Goal: Information Seeking & Learning: Learn about a topic

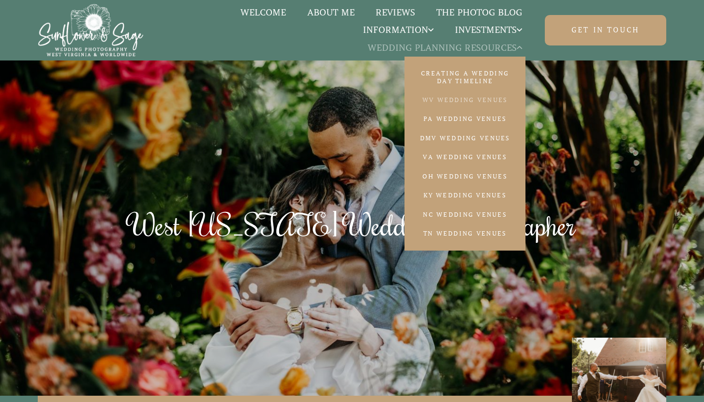
click at [437, 97] on link "WV Wedding Venues" at bounding box center [464, 99] width 121 height 19
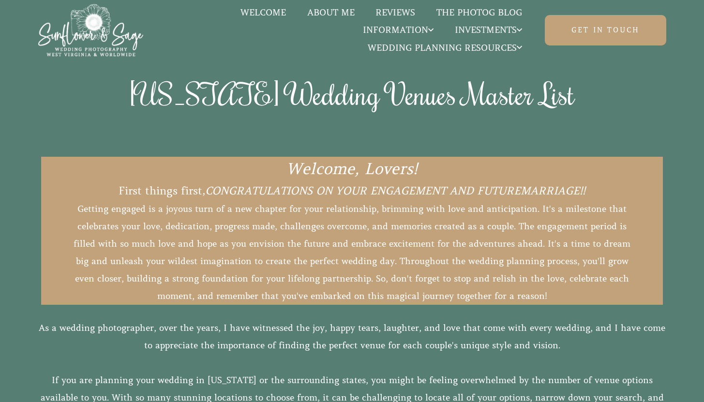
click at [258, 9] on link "Welcome" at bounding box center [263, 12] width 67 height 13
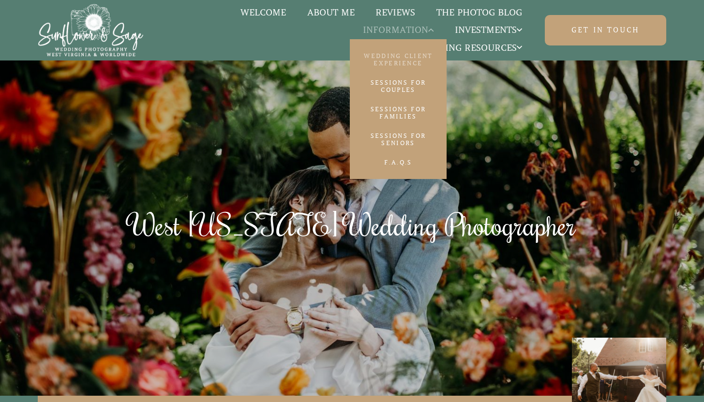
click at [393, 55] on link "Wedding Client Experience" at bounding box center [398, 59] width 97 height 27
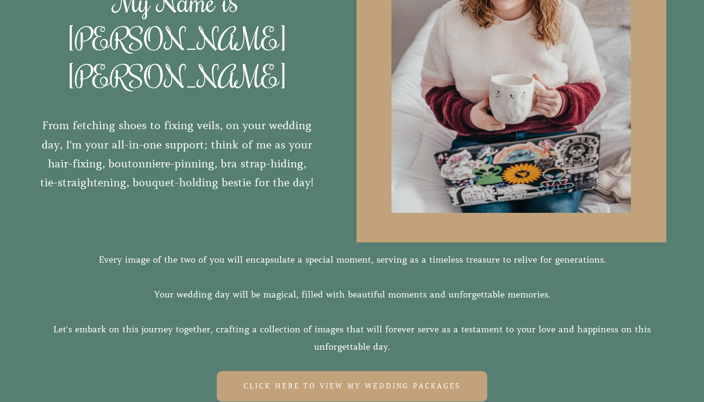
scroll to position [970, 0]
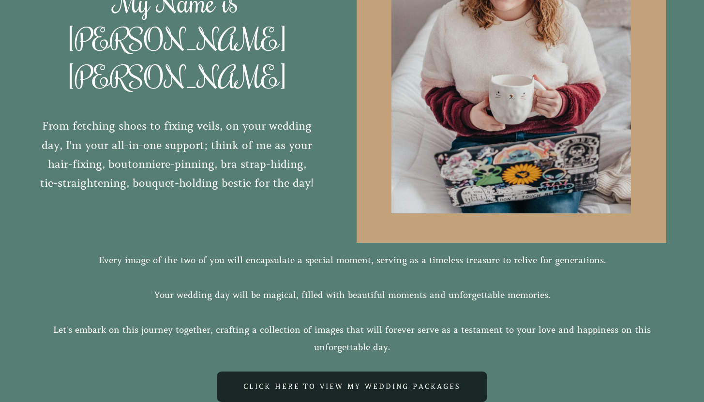
click at [345, 371] on link "Click here to view My Wedding Packages" at bounding box center [352, 386] width 270 height 30
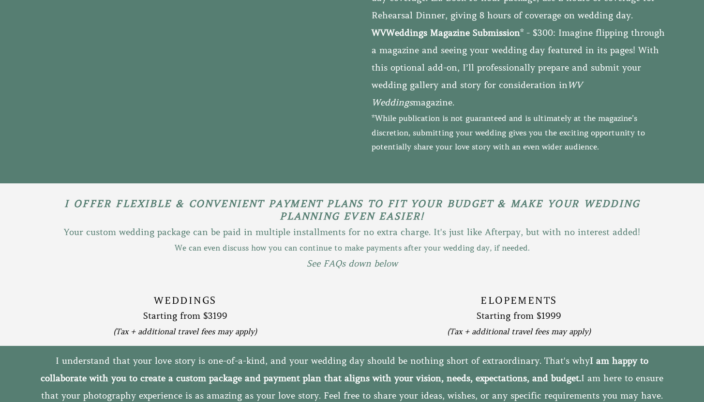
scroll to position [2247, 0]
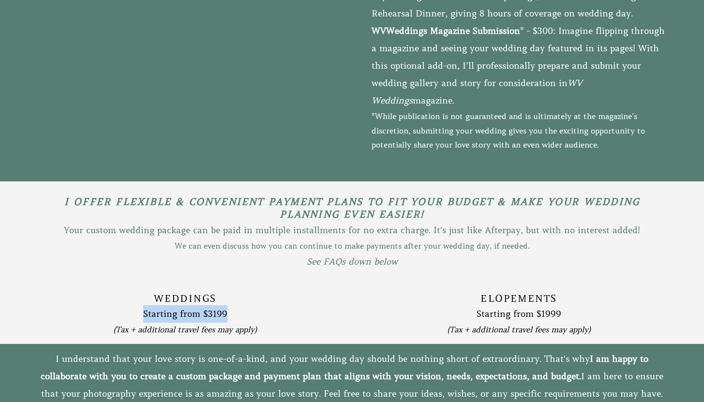
drag, startPoint x: 144, startPoint y: 284, endPoint x: 230, endPoint y: 288, distance: 85.7
click at [230, 305] on p "Starting from $3199" at bounding box center [185, 313] width 295 height 17
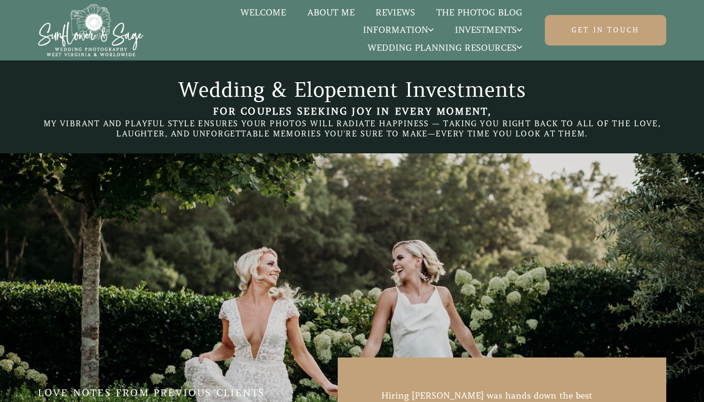
click at [320, 12] on link "About Me" at bounding box center [330, 12] width 69 height 13
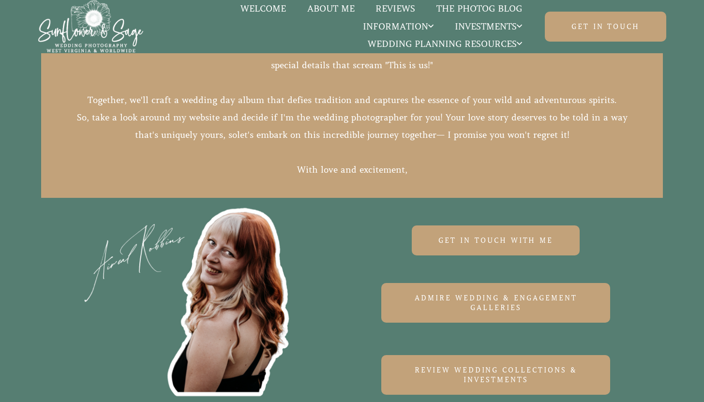
scroll to position [2894, 0]
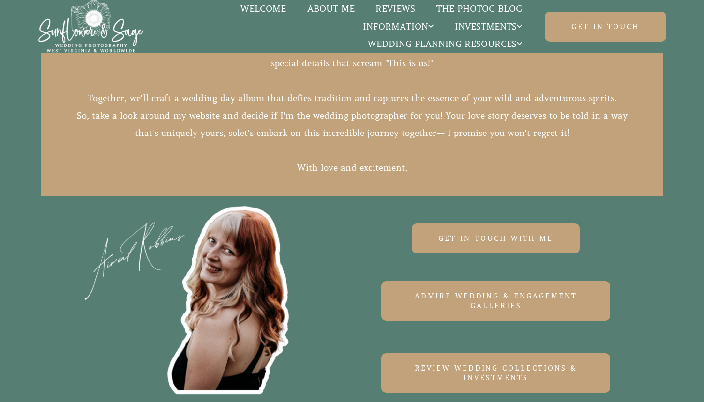
click at [249, 291] on img at bounding box center [182, 280] width 229 height 235
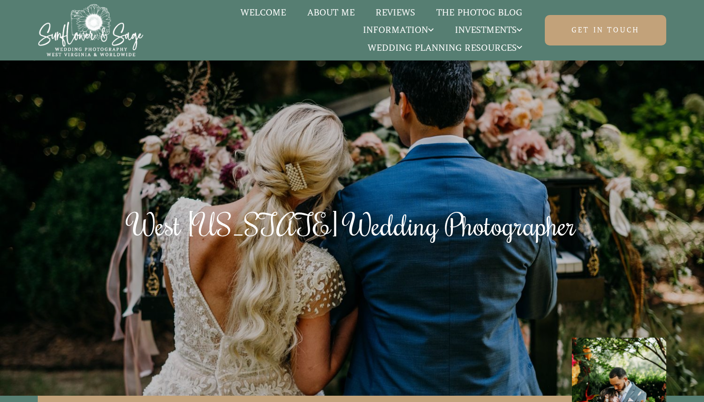
click at [342, 9] on link "About Me" at bounding box center [330, 12] width 69 height 13
